Goal: Information Seeking & Learning: Learn about a topic

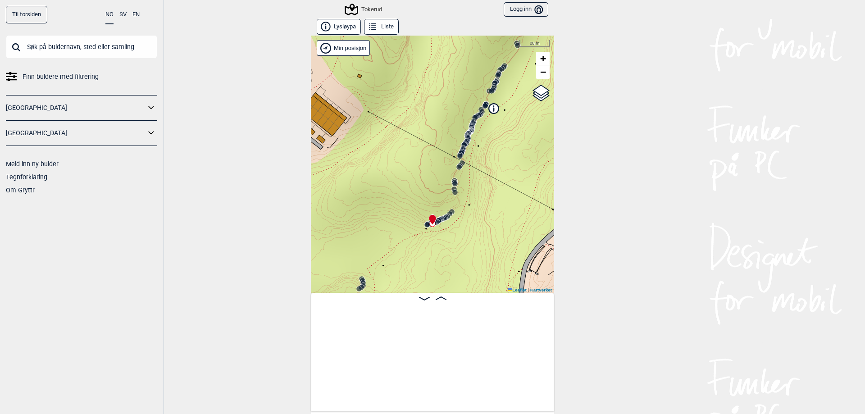
scroll to position [0, 1523]
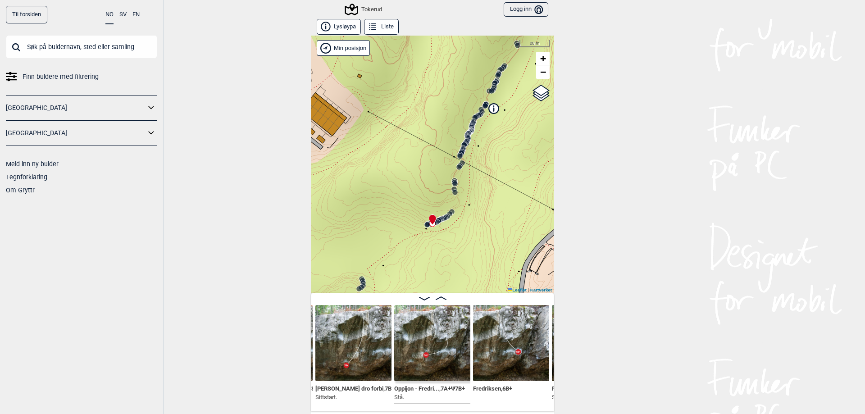
click at [100, 35] on input "text" at bounding box center [81, 46] width 151 height 23
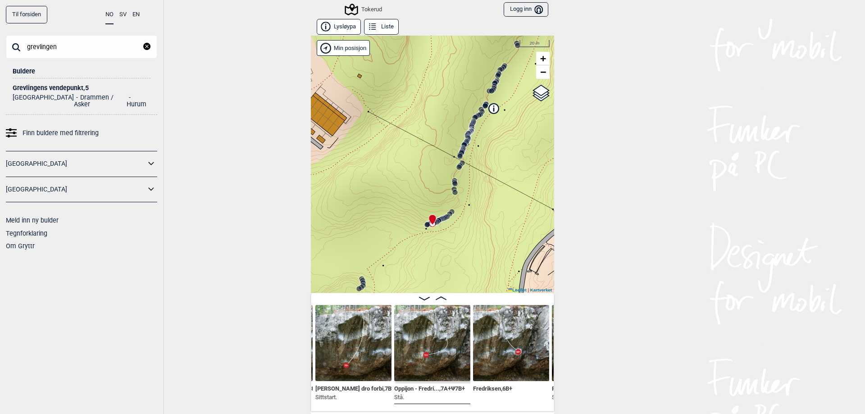
type input "grevlingen"
click at [72, 87] on div "Grevlingens vendepunkt , 5" at bounding box center [82, 88] width 138 height 7
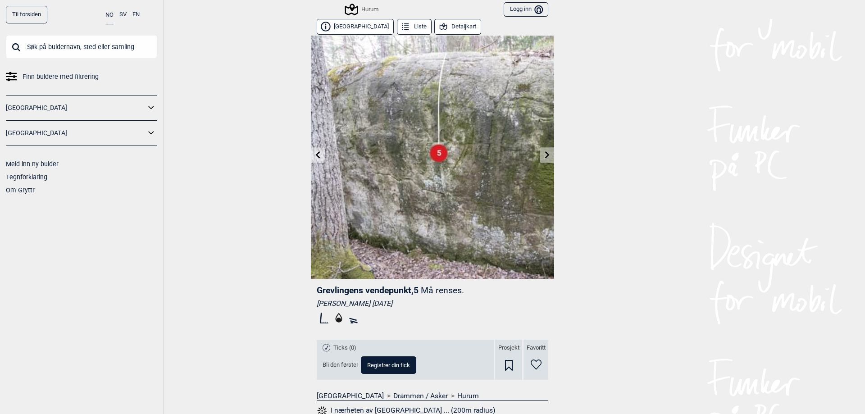
click at [76, 48] on input "text" at bounding box center [81, 46] width 151 height 23
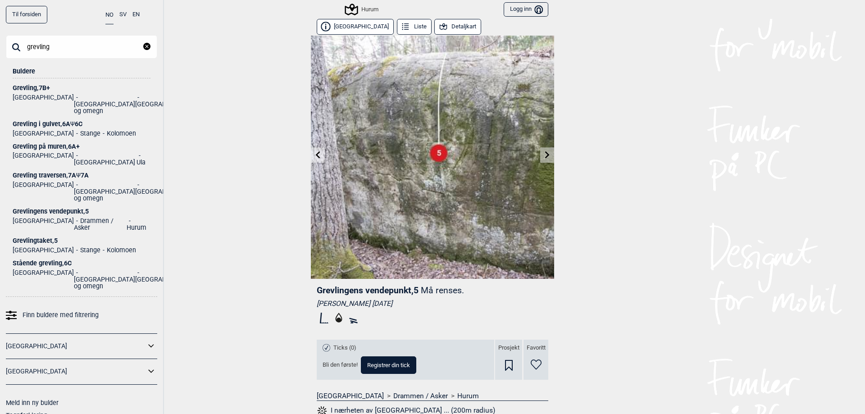
type input "grevling"
click at [30, 87] on div "Grevling , 7B+" at bounding box center [82, 88] width 138 height 7
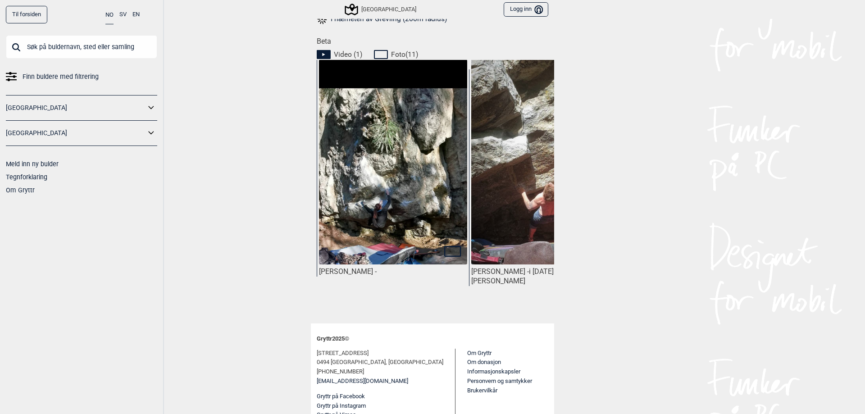
scroll to position [404, 0]
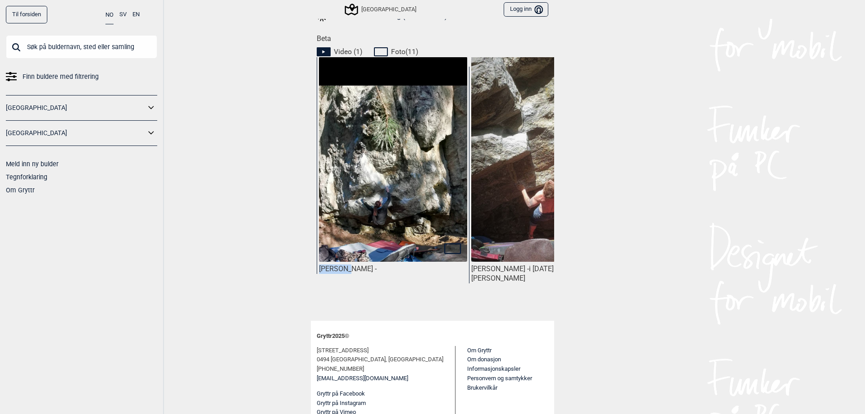
drag, startPoint x: 346, startPoint y: 292, endPoint x: 365, endPoint y: 296, distance: 20.1
click at [365, 296] on div "[PERSON_NAME] - i [DATE]. Foto: [PERSON_NAME]" at bounding box center [435, 183] width 237 height 252
click at [363, 278] on div "[PERSON_NAME] -" at bounding box center [393, 183] width 152 height 252
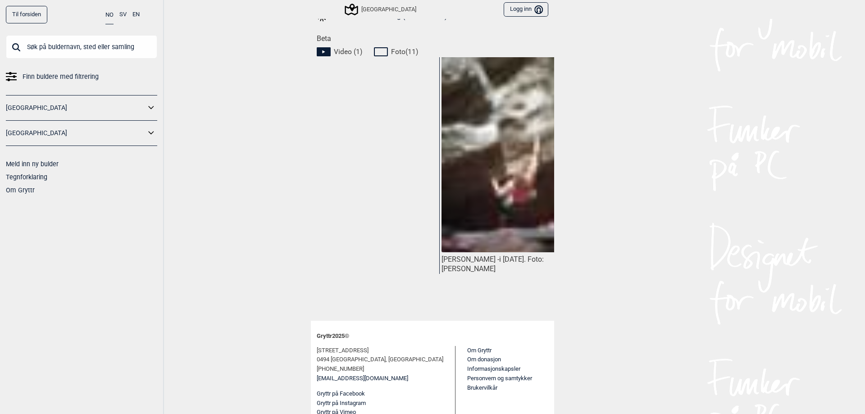
scroll to position [0, 0]
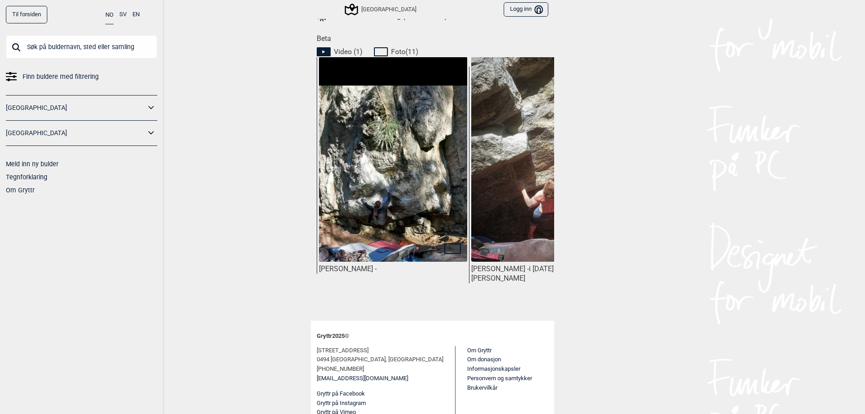
click at [428, 240] on img at bounding box center [393, 217] width 148 height 321
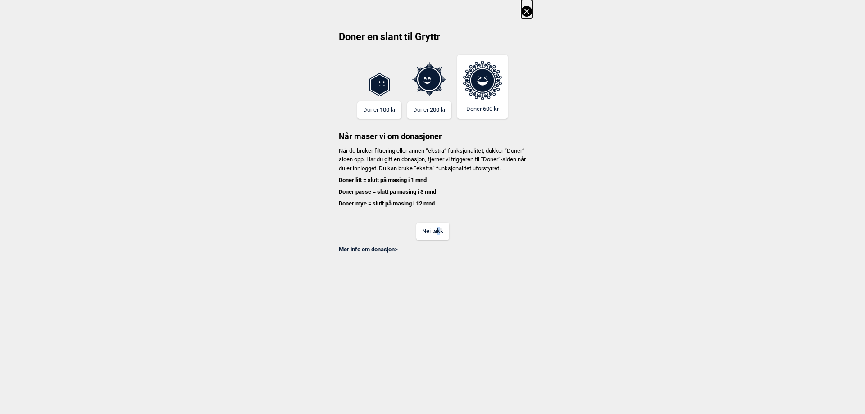
click at [438, 232] on div "Nei takk" at bounding box center [432, 225] width 199 height 29
click at [438, 238] on button "Nei takk" at bounding box center [432, 232] width 33 height 18
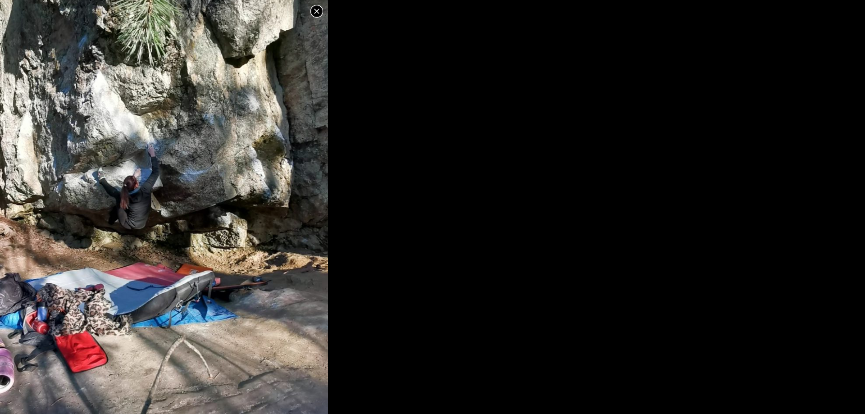
click at [304, 225] on img at bounding box center [164, 212] width 328 height 711
click at [313, 11] on icon at bounding box center [316, 11] width 11 height 11
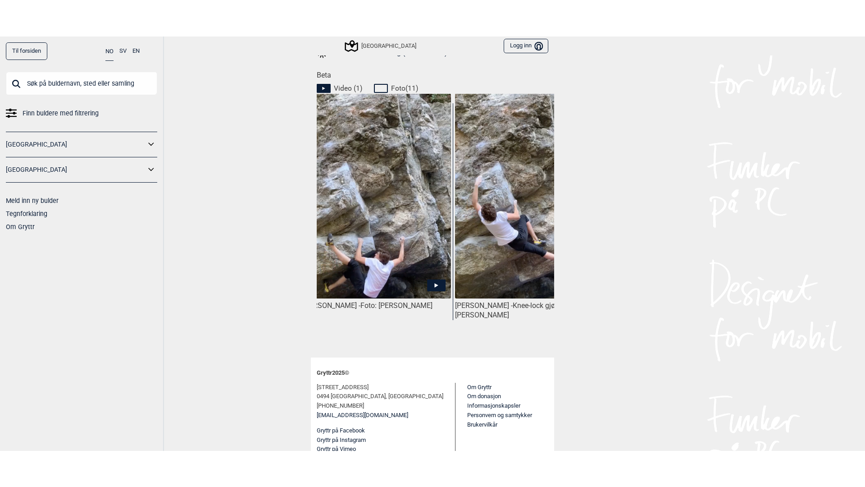
scroll to position [0, 663]
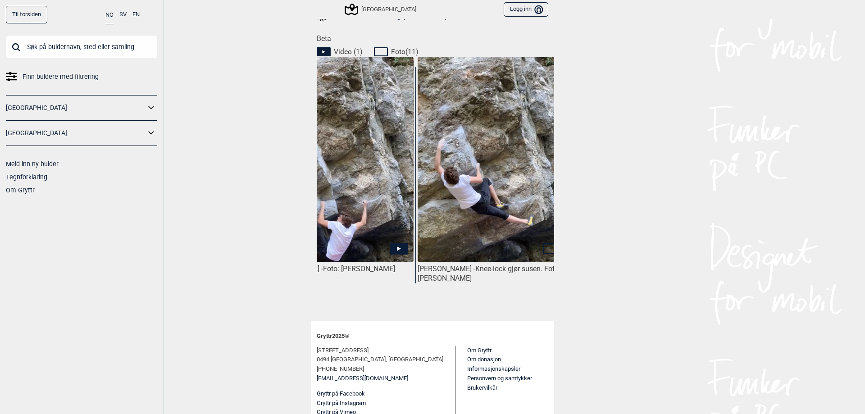
click at [392, 243] on icon at bounding box center [399, 249] width 18 height 12
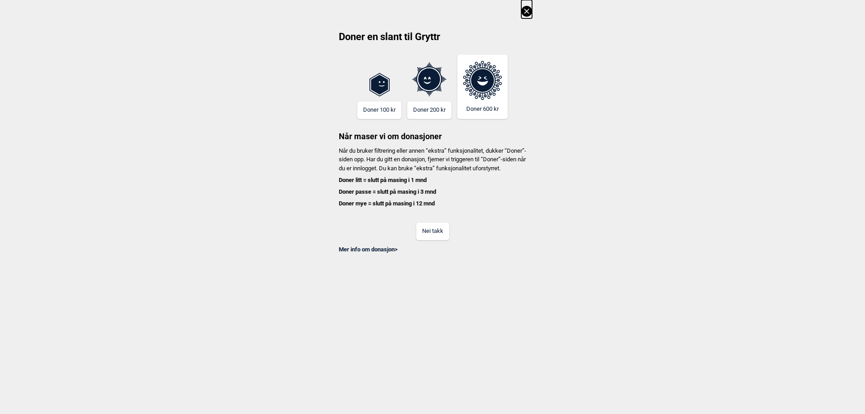
click at [439, 240] on button "Nei takk" at bounding box center [432, 232] width 33 height 18
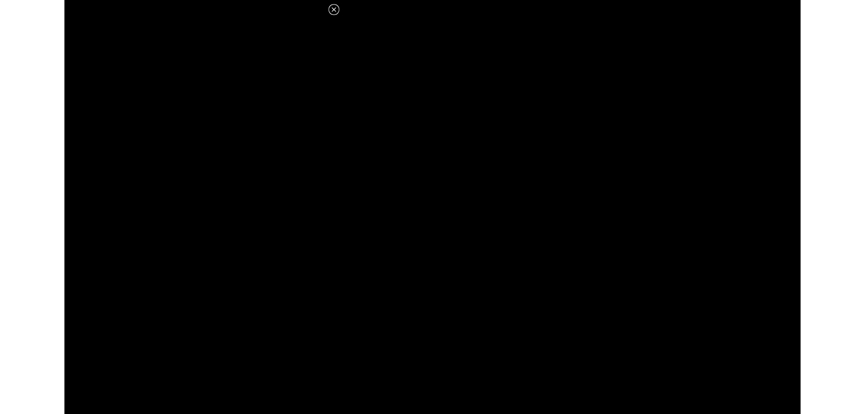
scroll to position [404, 0]
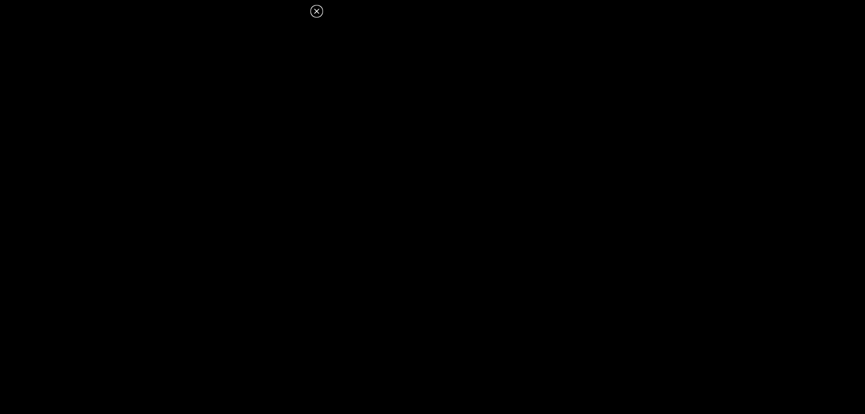
click at [315, 12] on icon at bounding box center [316, 11] width 11 height 11
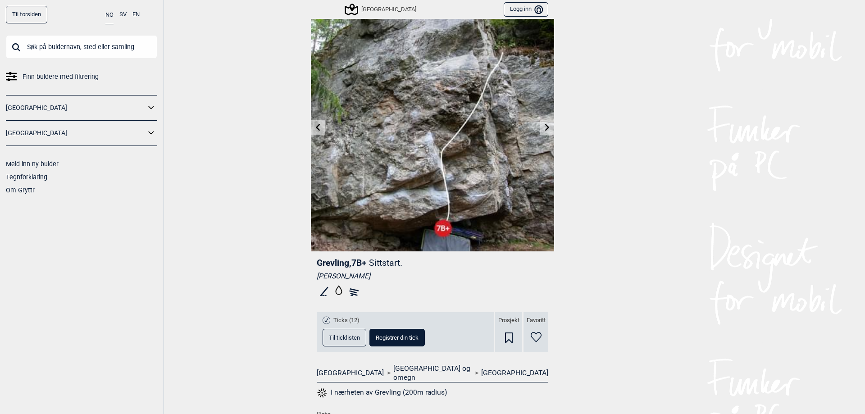
scroll to position [0, 0]
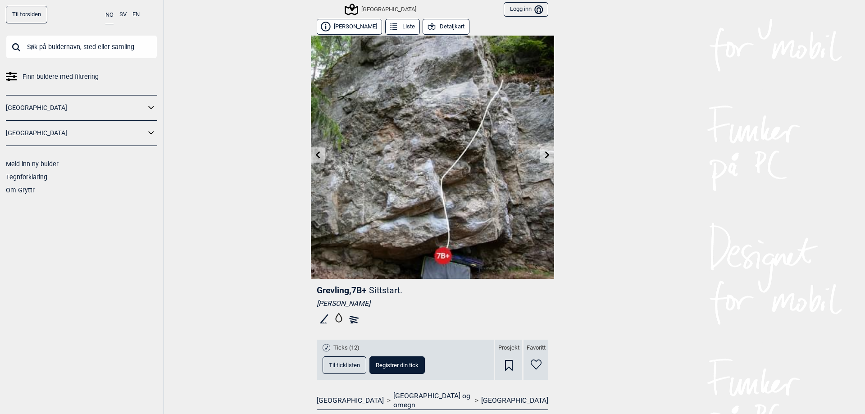
click at [316, 153] on icon at bounding box center [318, 154] width 5 height 7
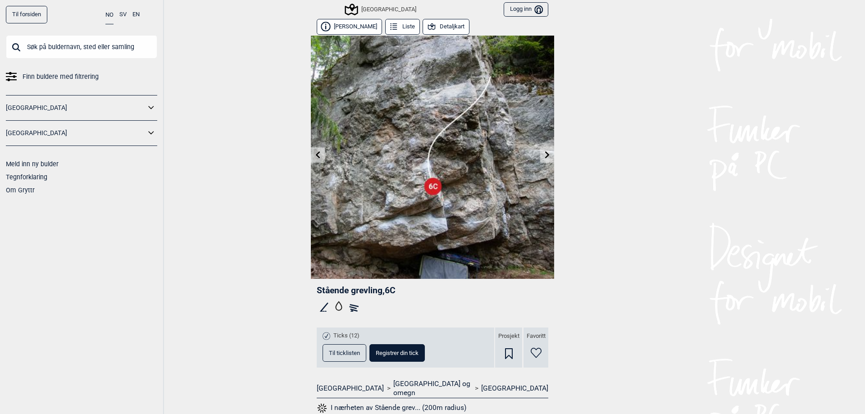
click at [542, 160] on link at bounding box center [547, 155] width 14 height 15
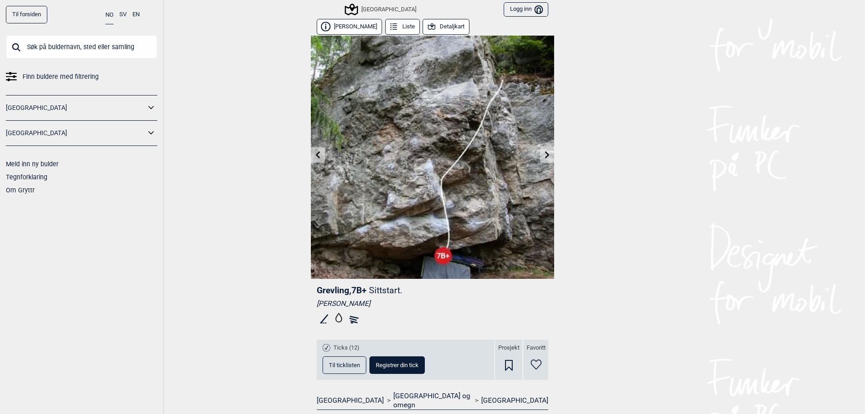
click at [542, 159] on link at bounding box center [547, 155] width 14 height 15
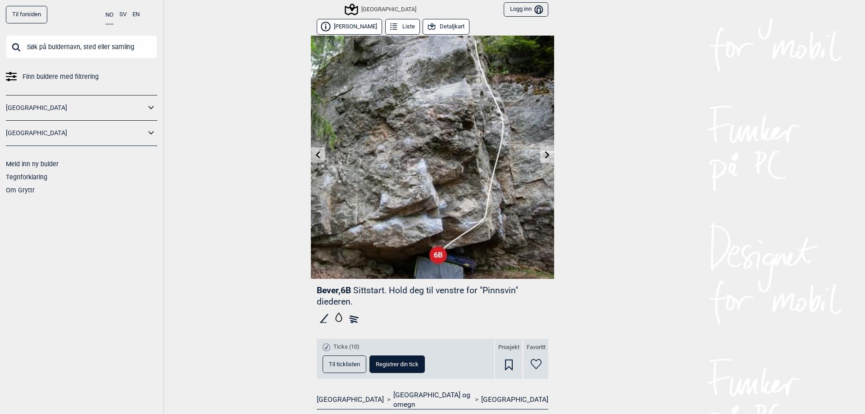
click at [314, 153] on icon at bounding box center [317, 154] width 7 height 7
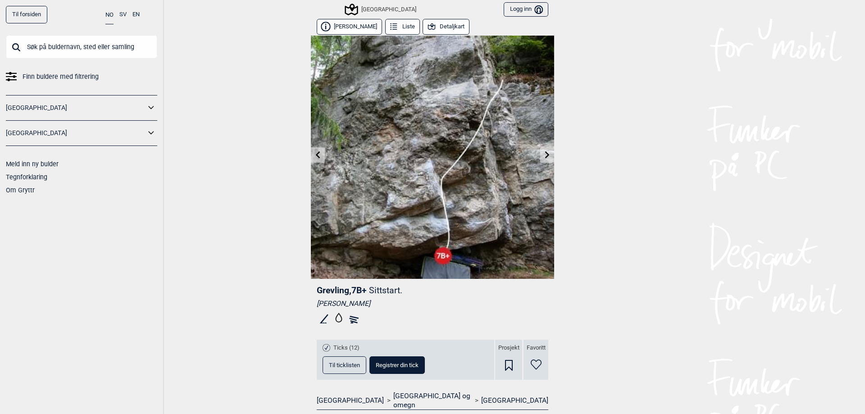
click at [316, 153] on icon at bounding box center [318, 154] width 5 height 7
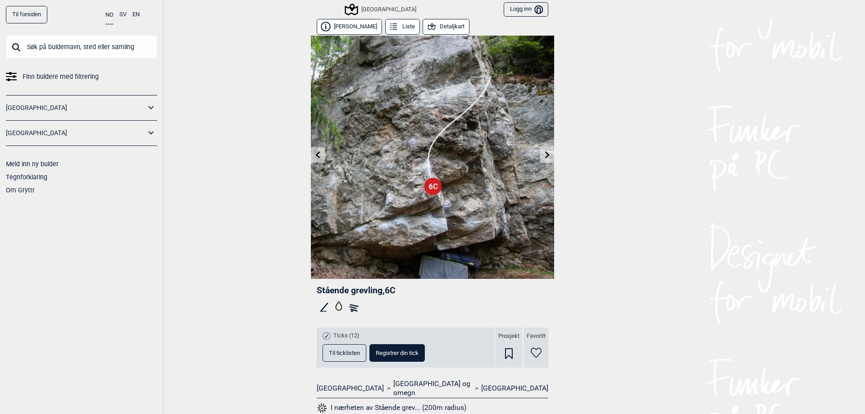
click at [316, 153] on icon at bounding box center [318, 154] width 5 height 7
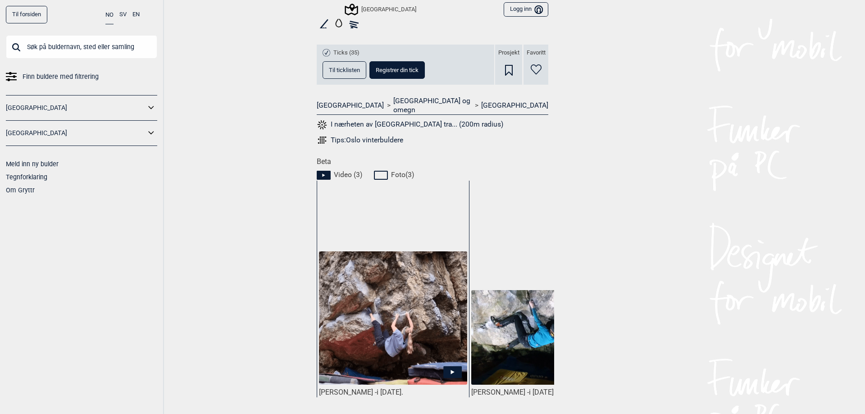
scroll to position [429, 0]
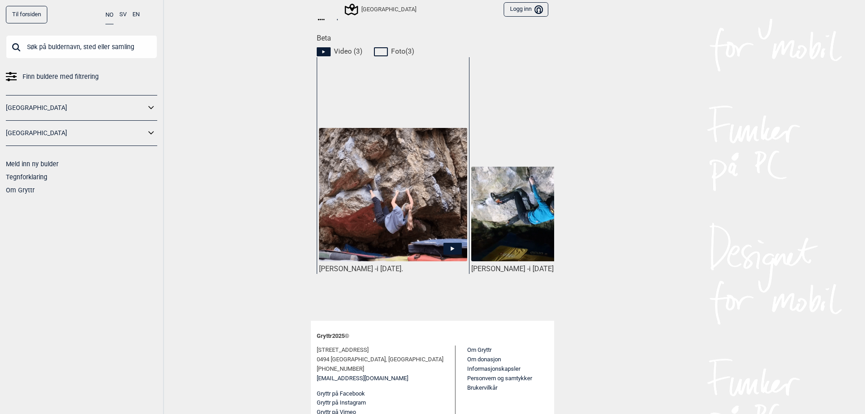
click at [451, 243] on icon at bounding box center [452, 249] width 18 height 12
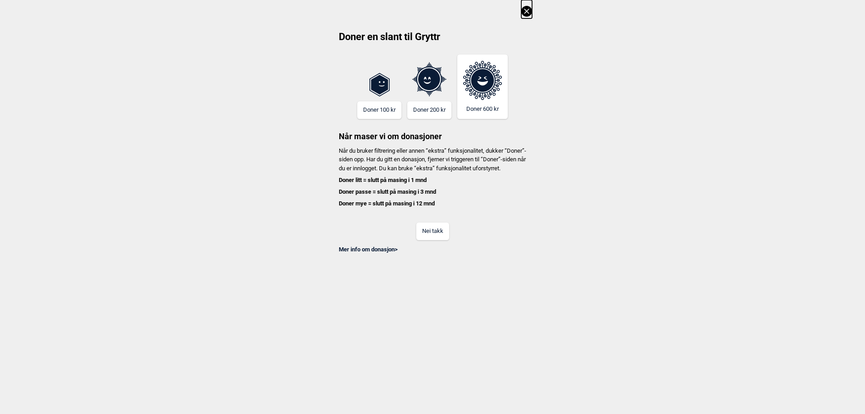
click at [439, 238] on button "Nei takk" at bounding box center [432, 232] width 33 height 18
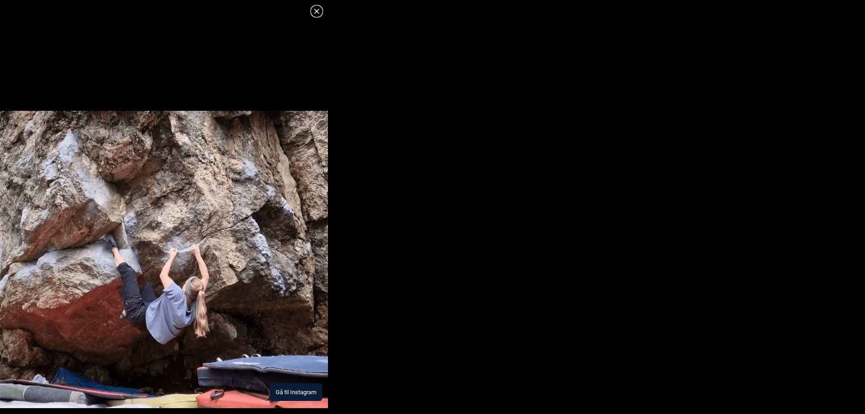
click at [302, 390] on button "Gå til Instagram" at bounding box center [296, 392] width 52 height 18
click at [315, 7] on icon at bounding box center [316, 11] width 11 height 11
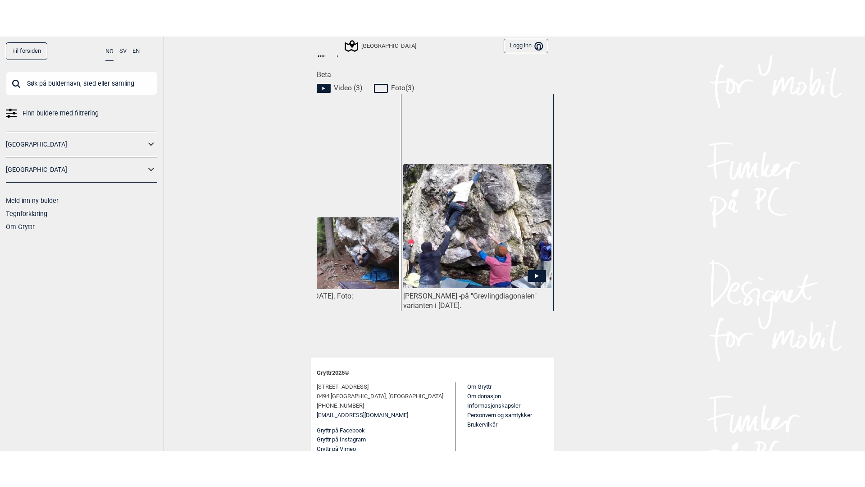
scroll to position [0, 393]
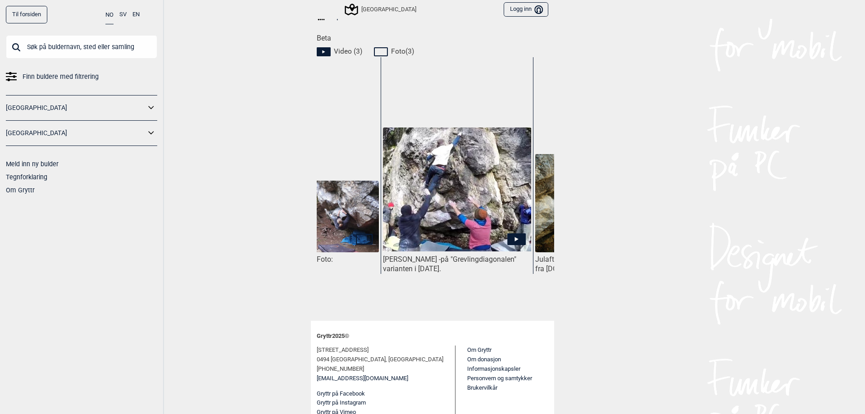
click at [511, 233] on icon at bounding box center [516, 239] width 18 height 12
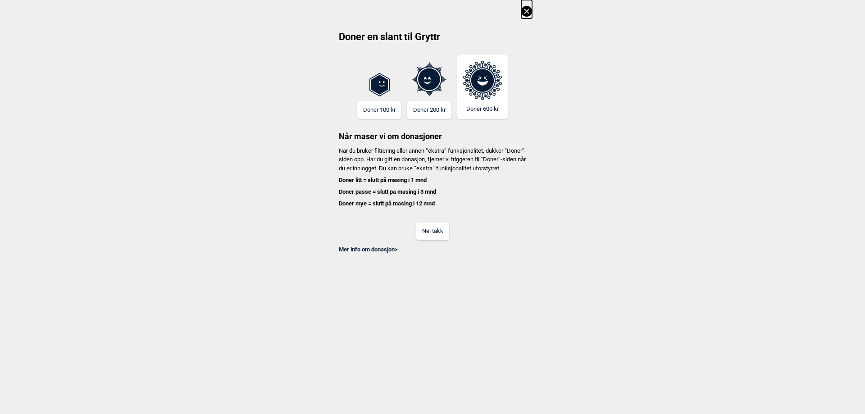
click at [440, 240] on button "Nei takk" at bounding box center [432, 232] width 33 height 18
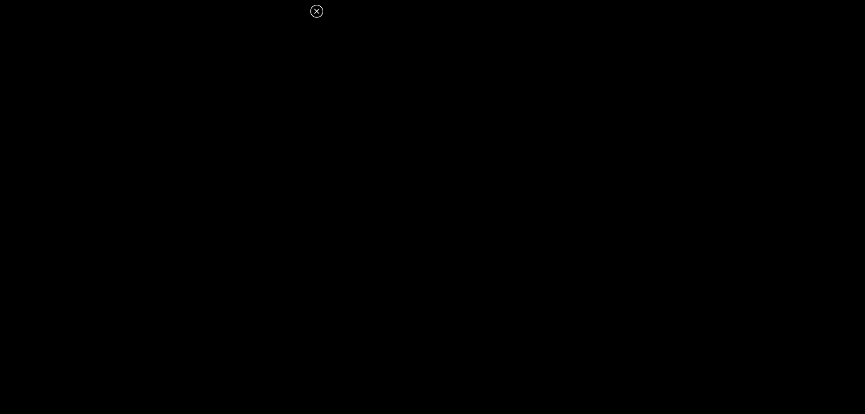
scroll to position [429, 0]
click at [319, 8] on icon at bounding box center [316, 11] width 11 height 11
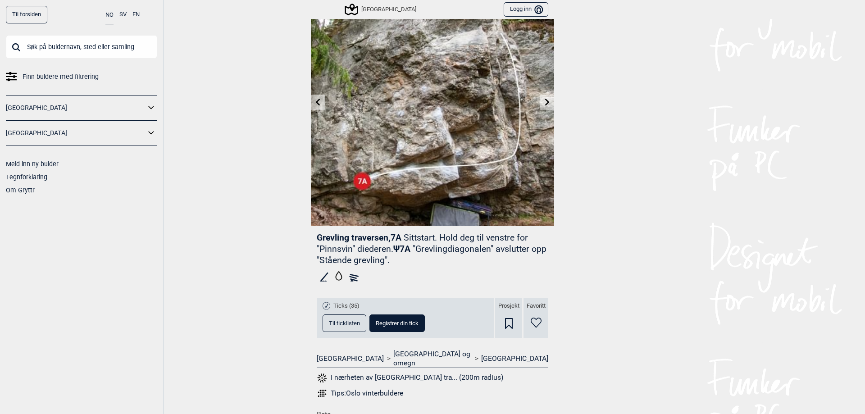
scroll to position [24, 0]
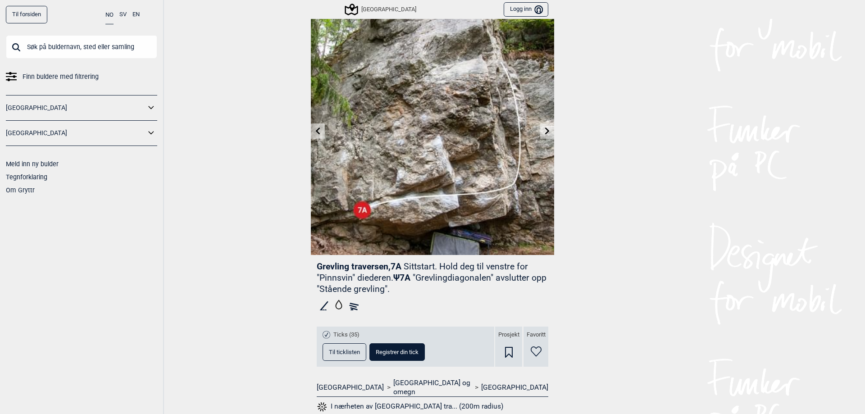
click at [545, 130] on icon at bounding box center [547, 130] width 5 height 7
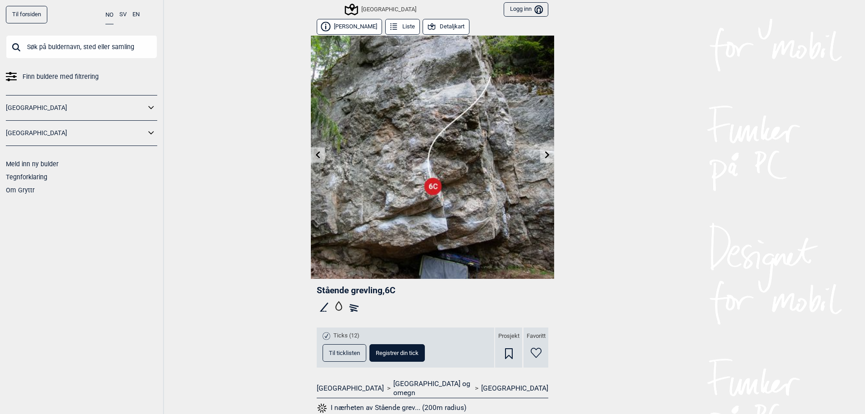
click at [545, 157] on icon at bounding box center [547, 154] width 5 height 7
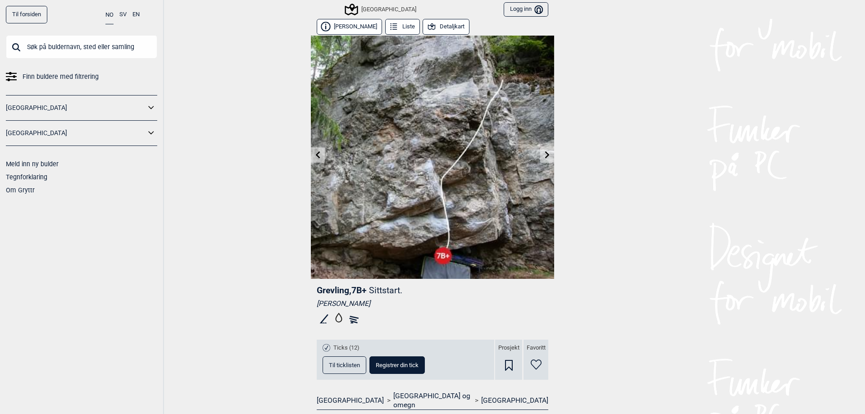
click at [545, 157] on icon at bounding box center [547, 154] width 5 height 7
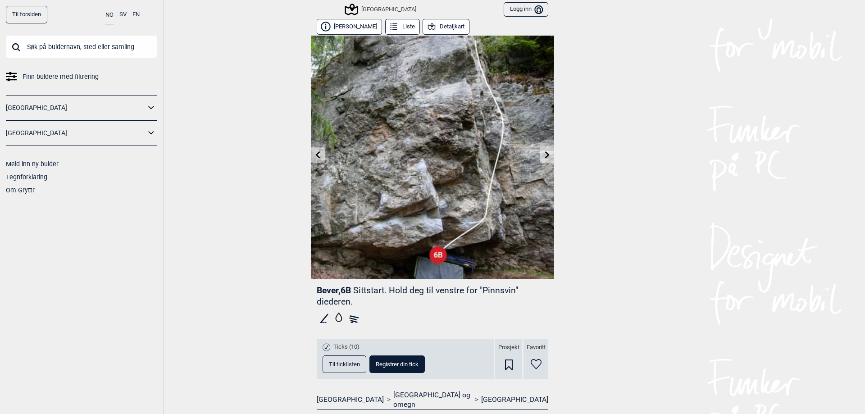
click at [545, 157] on icon at bounding box center [547, 154] width 5 height 7
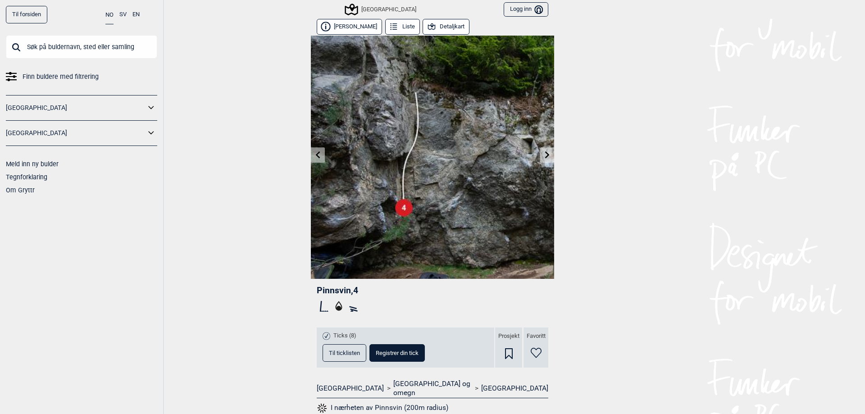
click at [545, 157] on icon at bounding box center [547, 154] width 5 height 7
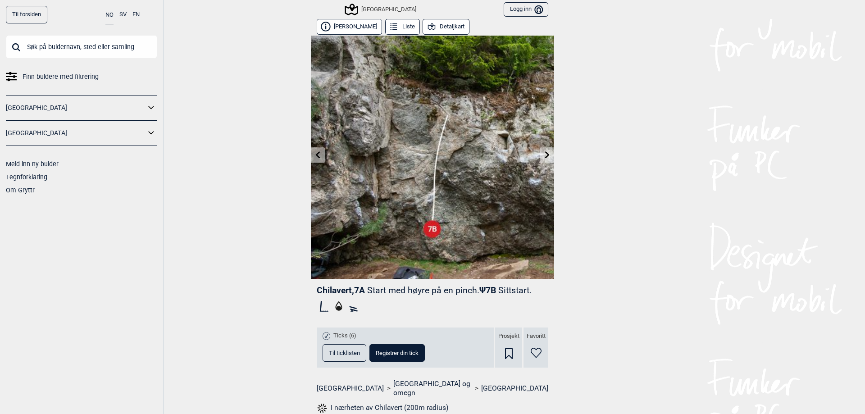
click at [545, 157] on icon at bounding box center [547, 154] width 5 height 7
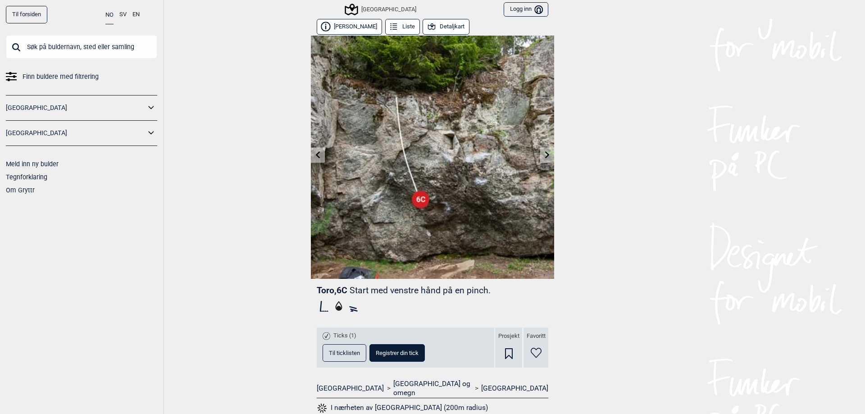
click at [545, 157] on icon at bounding box center [547, 154] width 5 height 7
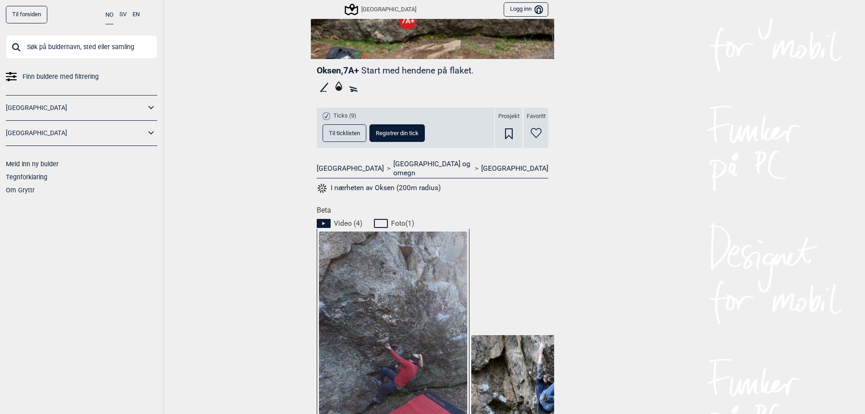
scroll to position [211, 0]
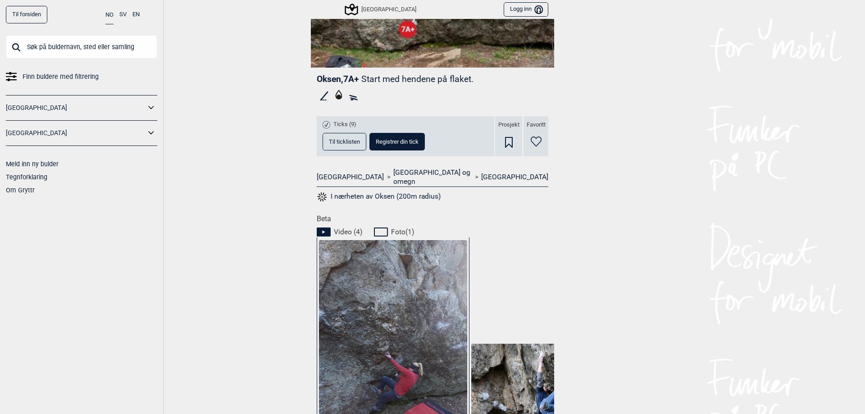
click at [389, 143] on span "Registrer din tick" at bounding box center [397, 142] width 43 height 6
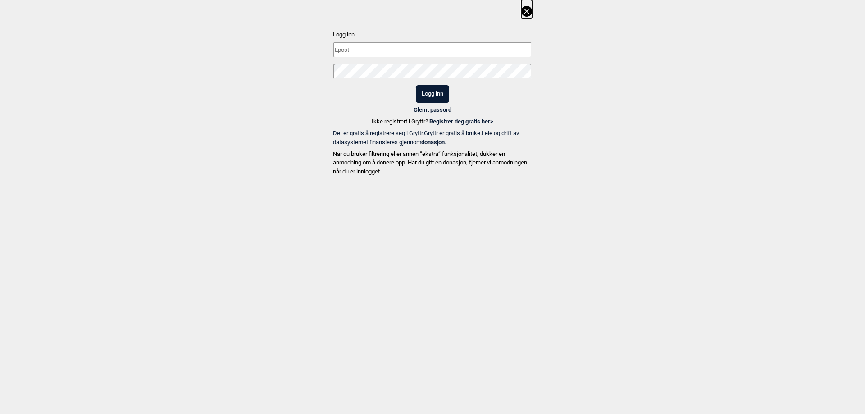
drag, startPoint x: 524, startPoint y: 17, endPoint x: 526, endPoint y: 12, distance: 5.6
click at [525, 16] on button at bounding box center [526, 9] width 11 height 18
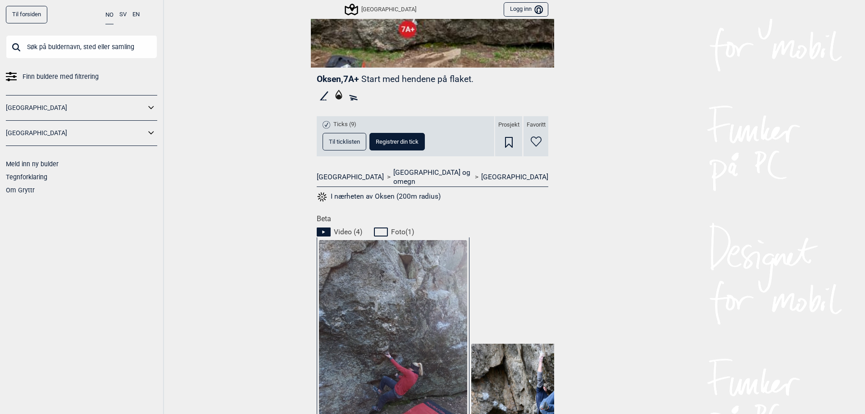
click at [348, 147] on button "Til ticklisten" at bounding box center [345, 142] width 44 height 18
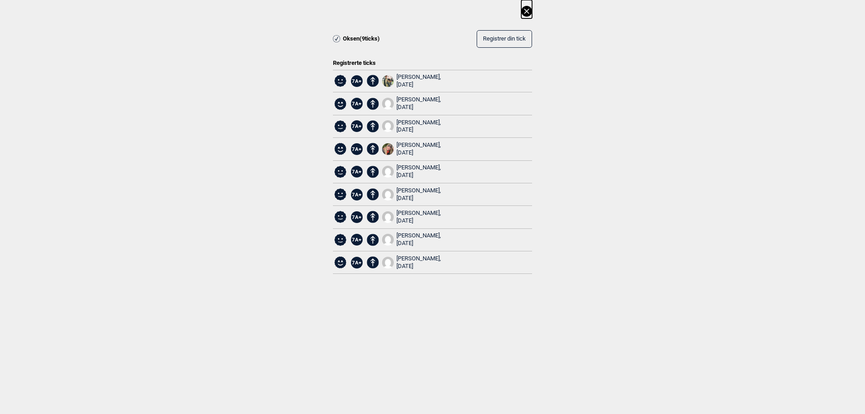
click at [528, 8] on icon at bounding box center [526, 11] width 11 height 11
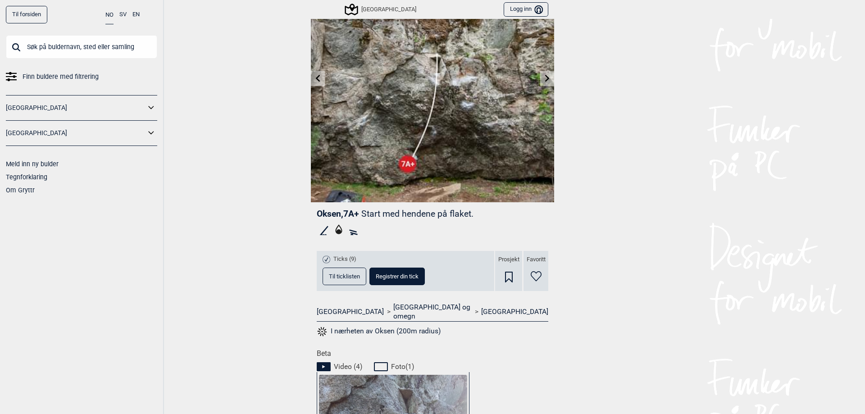
scroll to position [31, 0]
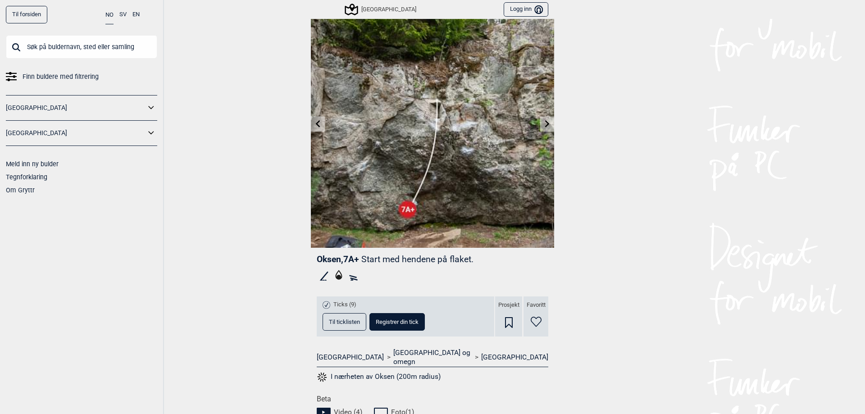
click at [546, 122] on icon at bounding box center [547, 123] width 7 height 7
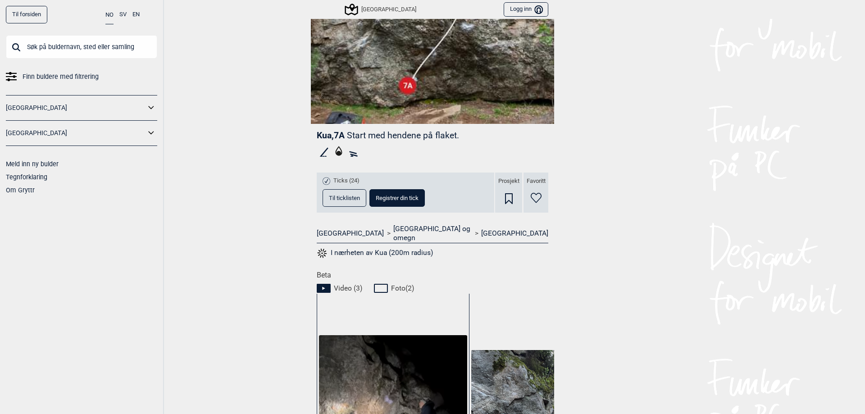
scroll to position [180, 0]
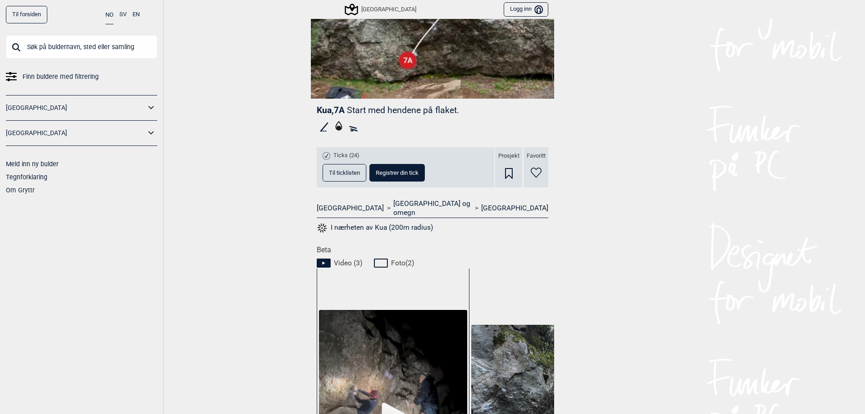
click at [339, 173] on span "Til ticklisten" at bounding box center [344, 173] width 31 height 6
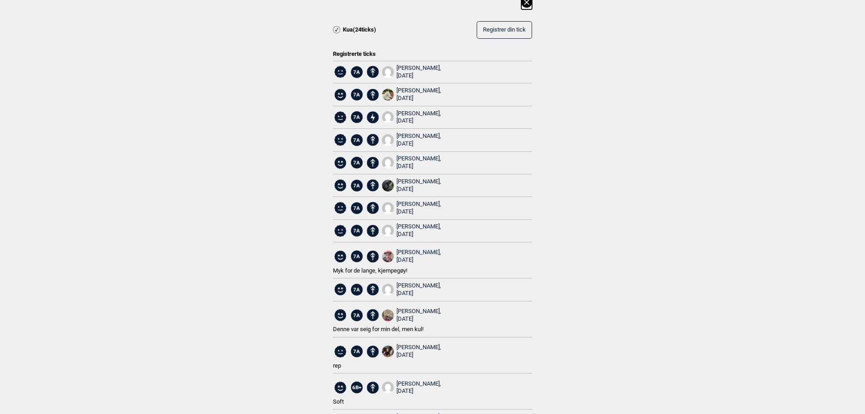
scroll to position [0, 0]
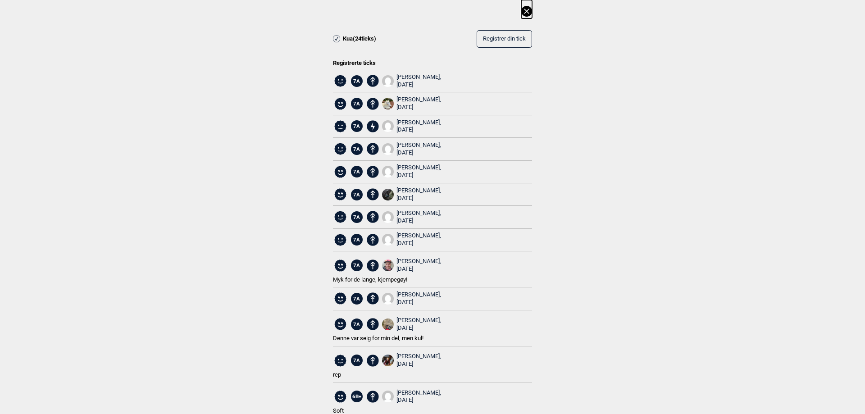
click at [526, 12] on icon at bounding box center [526, 11] width 11 height 11
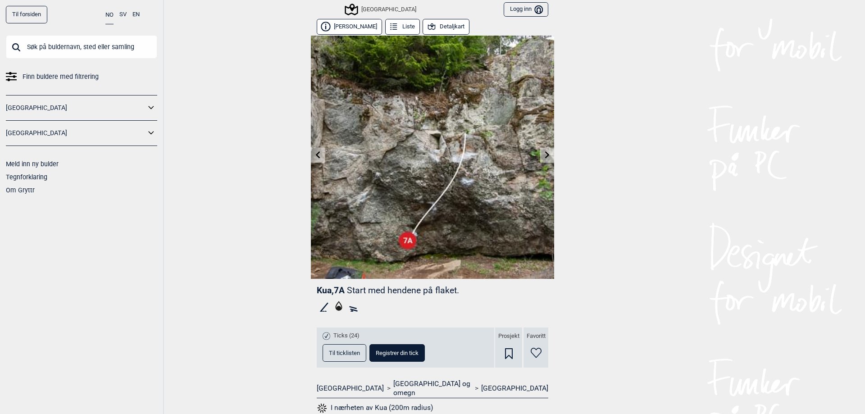
click at [547, 158] on icon at bounding box center [547, 154] width 7 height 7
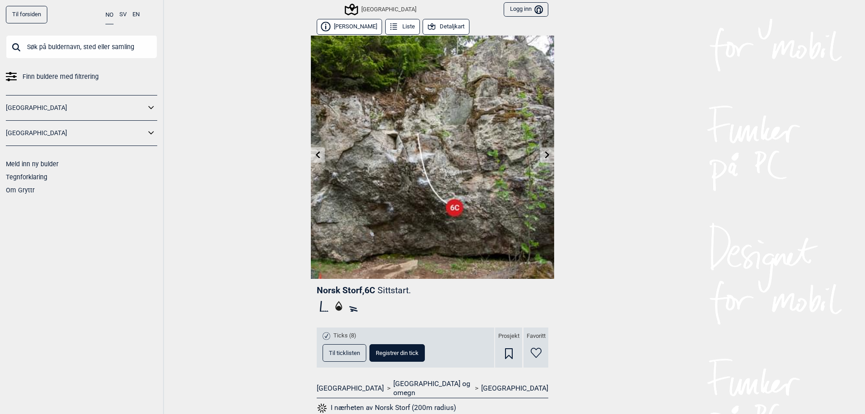
click at [544, 158] on icon at bounding box center [547, 154] width 7 height 7
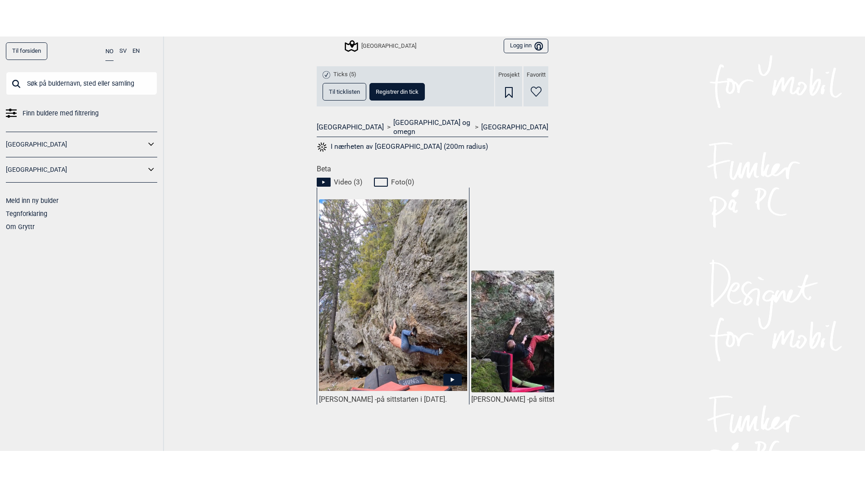
scroll to position [360, 0]
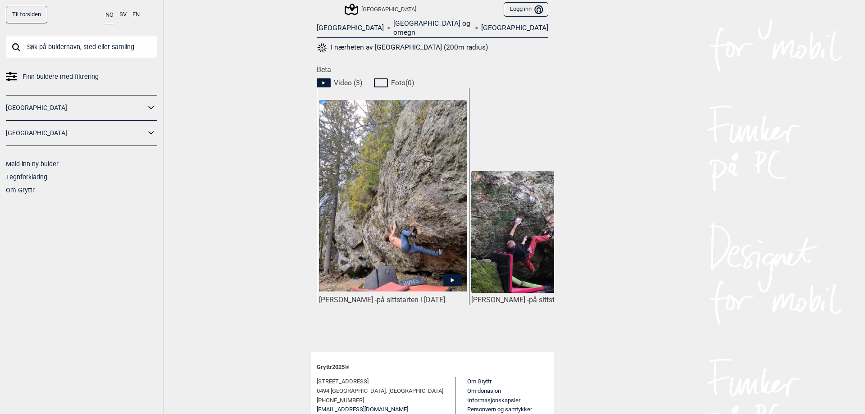
click at [449, 274] on icon at bounding box center [452, 280] width 18 height 12
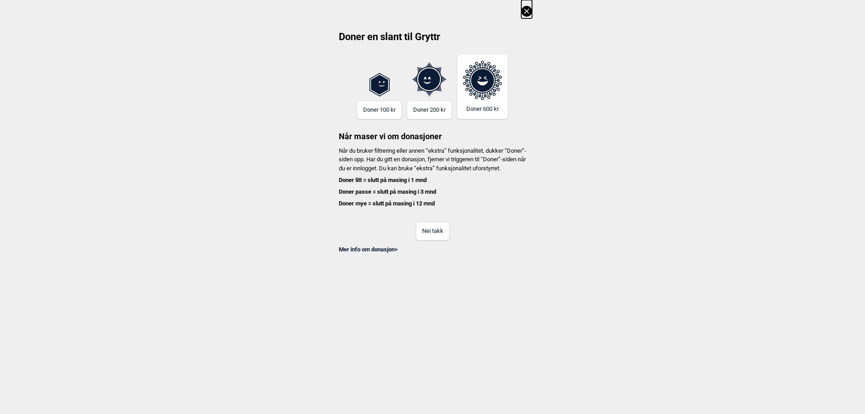
click at [439, 240] on button "Nei takk" at bounding box center [432, 232] width 33 height 18
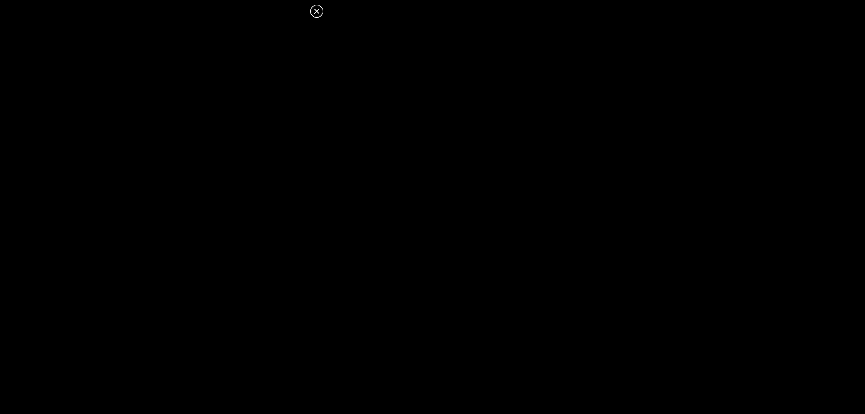
click at [316, 8] on icon at bounding box center [316, 11] width 11 height 11
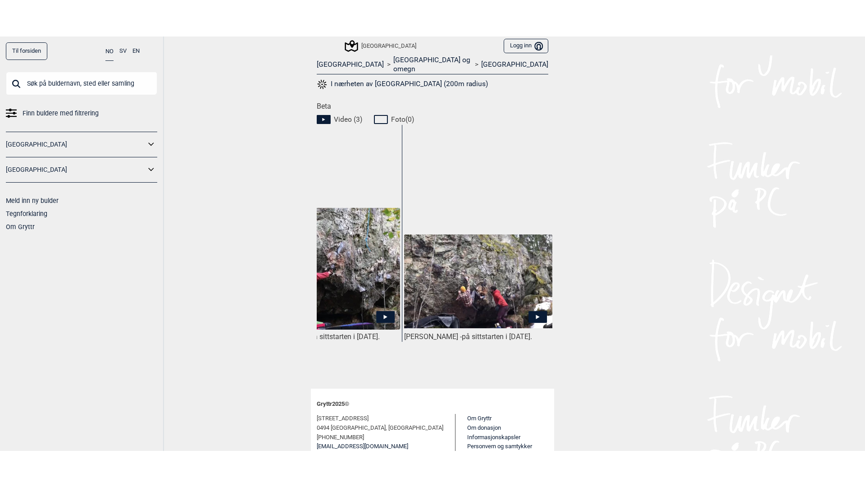
scroll to position [0, 134]
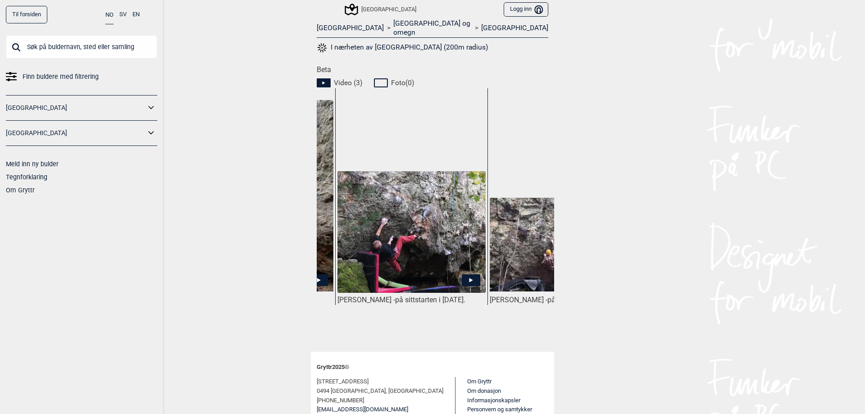
click at [469, 278] on icon at bounding box center [471, 280] width 4 height 5
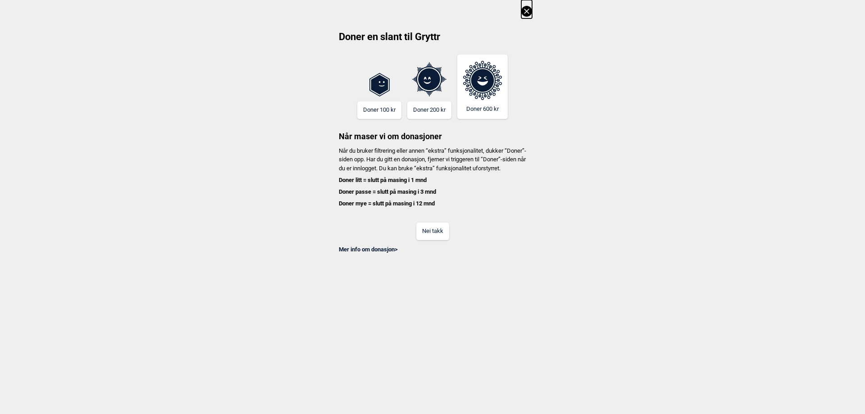
click at [424, 240] on button "Nei takk" at bounding box center [432, 232] width 33 height 18
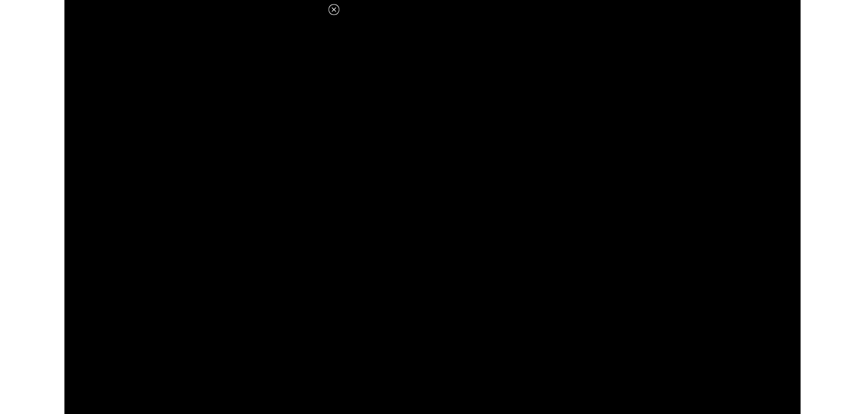
scroll to position [360, 0]
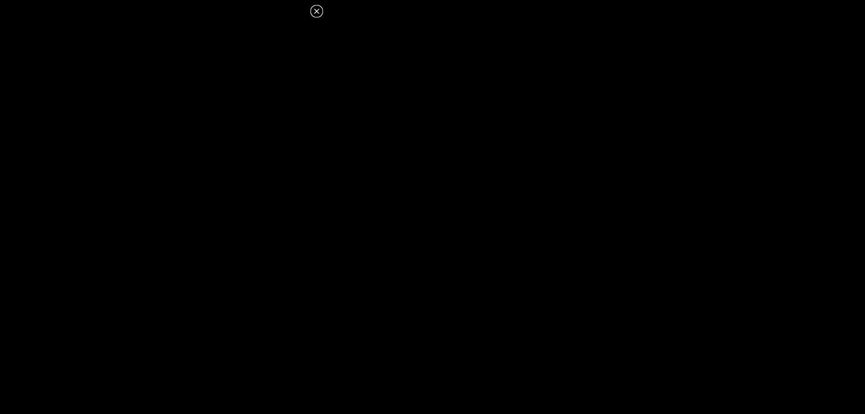
click at [318, 12] on icon at bounding box center [316, 11] width 11 height 11
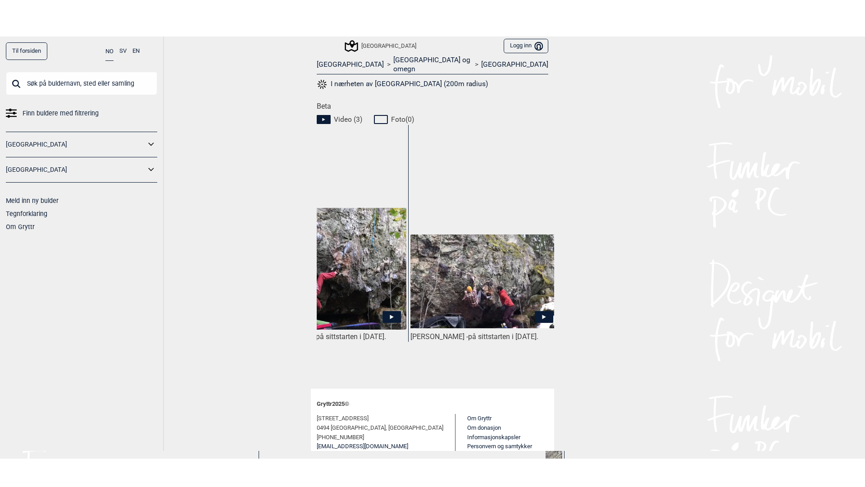
scroll to position [0, 219]
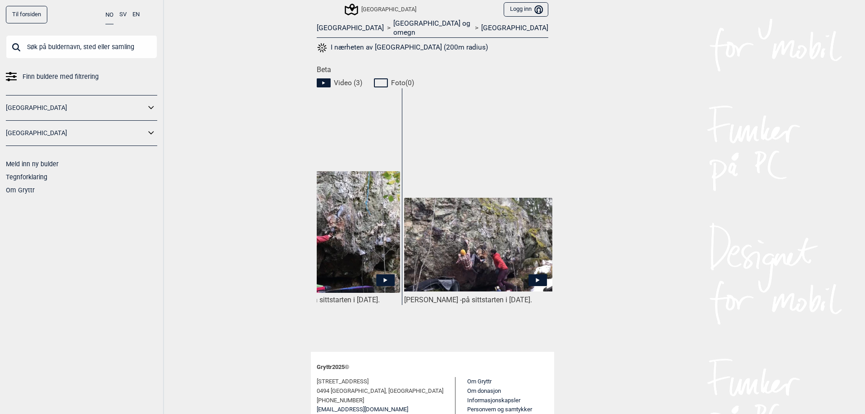
click at [533, 274] on icon at bounding box center [538, 280] width 18 height 12
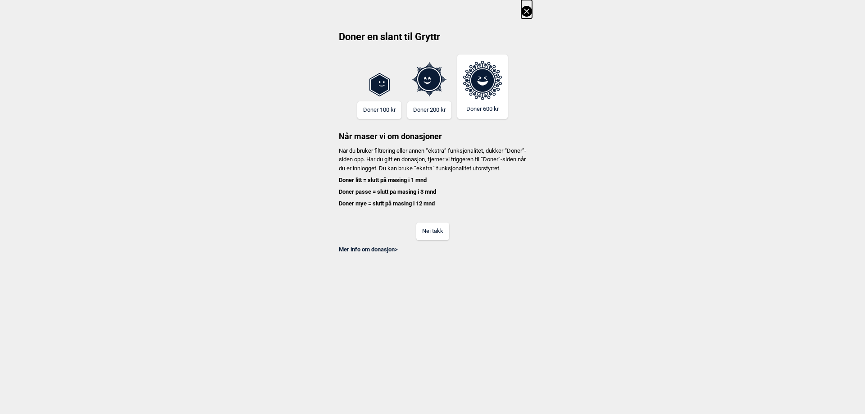
click at [441, 235] on button "Nei takk" at bounding box center [432, 232] width 33 height 18
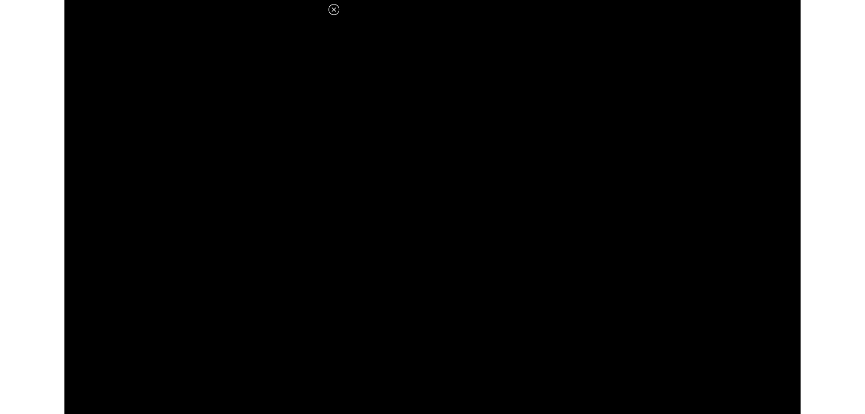
scroll to position [360, 0]
